Goal: Task Accomplishment & Management: Manage account settings

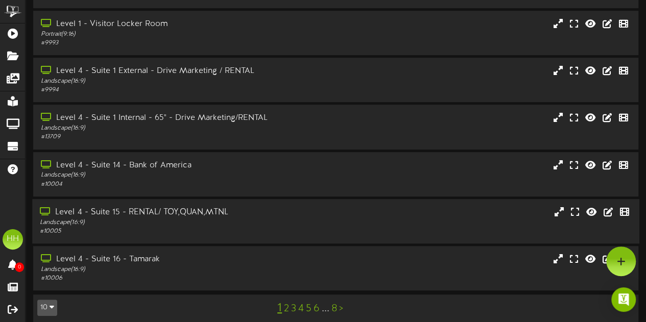
scroll to position [234, 0]
click at [163, 275] on div "# 10006" at bounding box center [158, 279] width 237 height 9
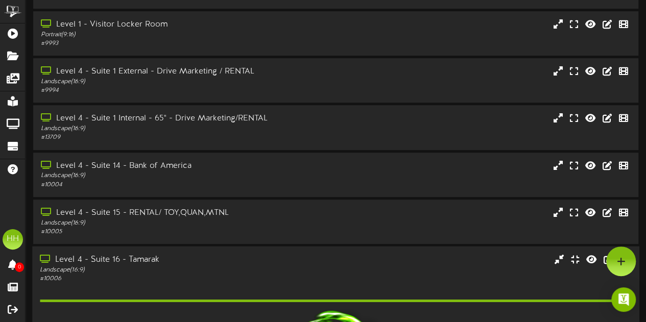
scroll to position [395, 0]
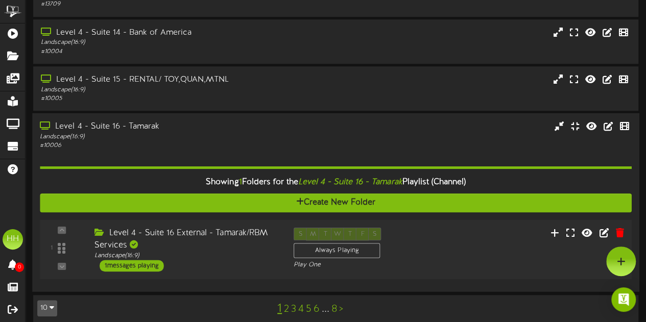
click at [196, 239] on div "Level 4 - Suite 16 External - Tamarak/RBM Services" at bounding box center [186, 238] width 184 height 23
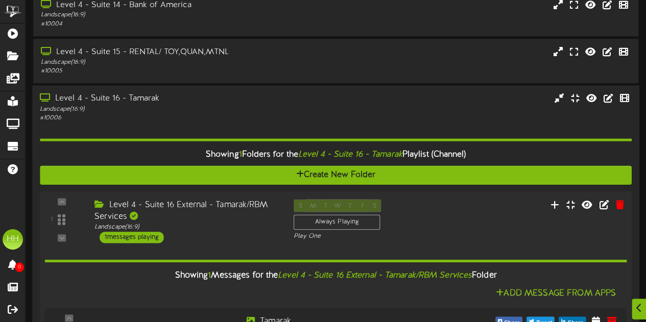
scroll to position [492, 0]
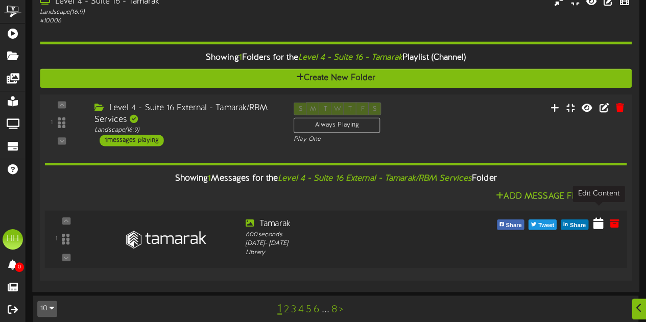
click at [599, 217] on icon at bounding box center [598, 222] width 10 height 11
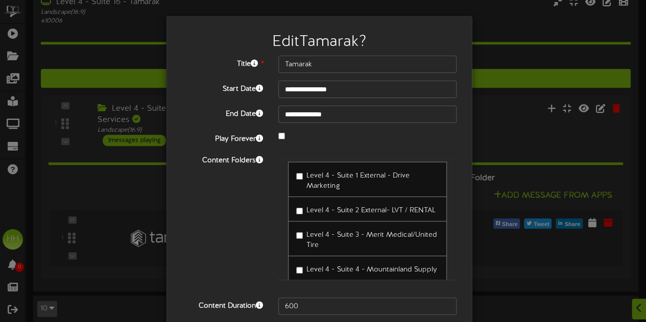
scroll to position [40, 0]
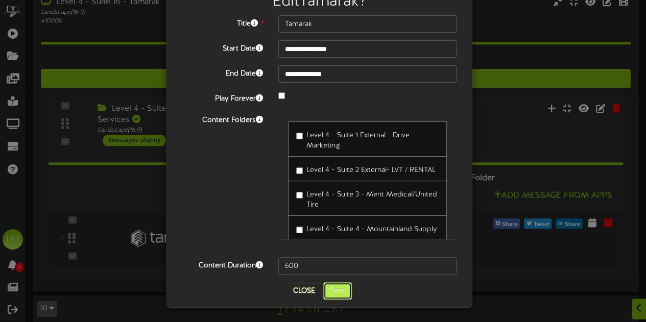
click at [336, 296] on button "Save" at bounding box center [337, 290] width 29 height 17
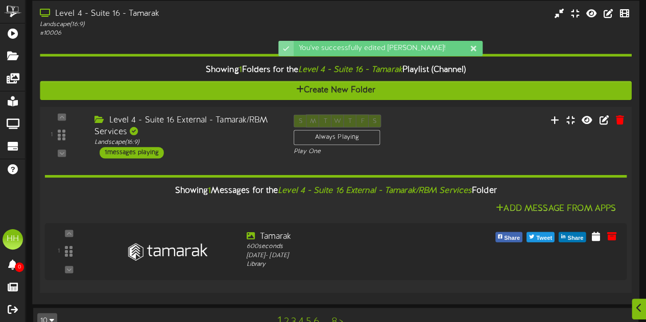
scroll to position [492, 0]
